Goal: Obtain resource: Download file/media

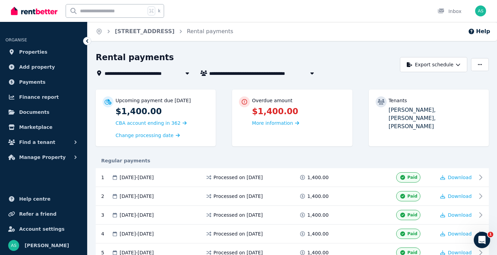
click at [311, 72] on icon "button" at bounding box center [312, 72] width 7 height 5
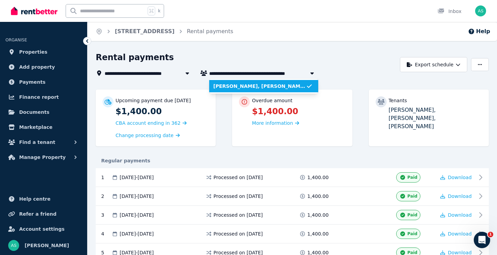
click at [228, 73] on span "[PERSON_NAME], [PERSON_NAME], and [PERSON_NAME]" at bounding box center [263, 73] width 109 height 8
type input "**********"
click at [99, 32] on icon "Breadcrumb" at bounding box center [99, 31] width 7 height 7
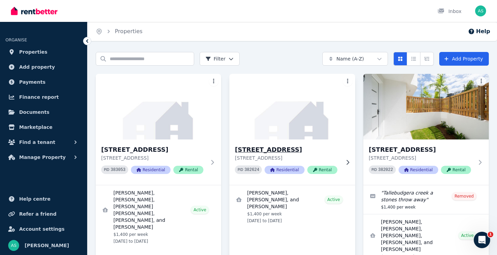
click at [289, 135] on img at bounding box center [292, 106] width 132 height 69
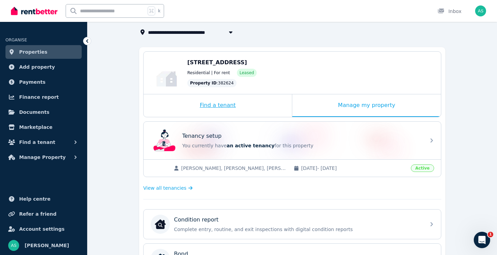
scroll to position [45, 0]
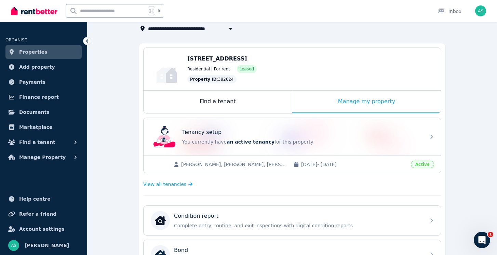
click at [228, 164] on span "[PERSON_NAME], [PERSON_NAME], [PERSON_NAME]" at bounding box center [234, 164] width 106 height 7
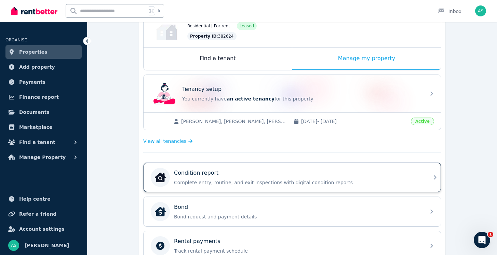
scroll to position [83, 0]
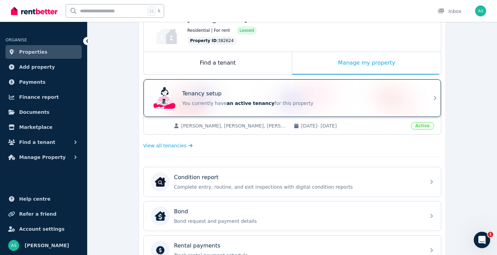
click at [201, 93] on p "Tenancy setup" at bounding box center [201, 94] width 39 height 8
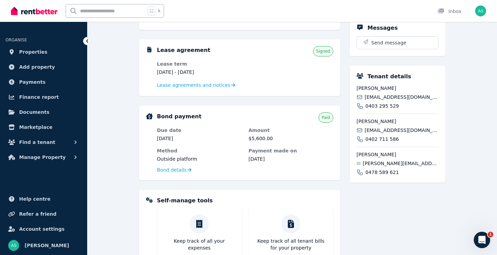
scroll to position [134, 0]
click at [195, 50] on h5 "Lease agreement" at bounding box center [183, 50] width 53 height 8
click at [195, 86] on span "Lease agreements and notices" at bounding box center [194, 84] width 74 height 7
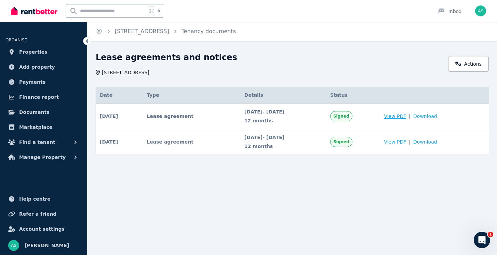
click at [406, 116] on span "View PDF" at bounding box center [395, 116] width 22 height 7
